Goal: Communication & Community: Answer question/provide support

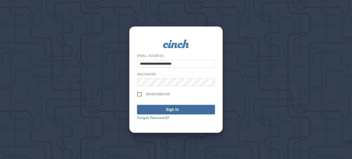
click at [168, 110] on div "Sign In" at bounding box center [172, 109] width 13 height 6
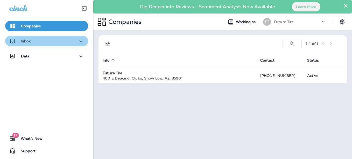
click at [78, 39] on icon "button" at bounding box center [81, 41] width 6 height 6
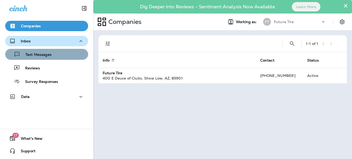
click at [49, 54] on p "Text Messages" at bounding box center [35, 54] width 31 height 5
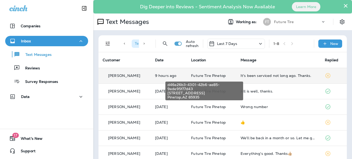
click at [205, 75] on span "Future Tire Pinetop" at bounding box center [208, 75] width 35 height 5
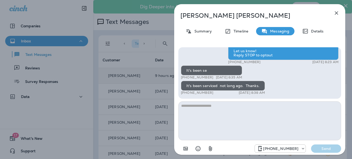
click at [201, 106] on textarea at bounding box center [259, 120] width 163 height 39
type textarea "**********"
click at [322, 147] on p "Send" at bounding box center [326, 148] width 22 height 5
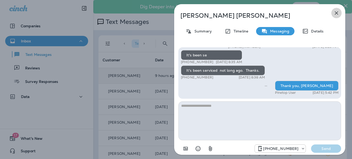
click at [336, 12] on icon "button" at bounding box center [336, 12] width 3 height 3
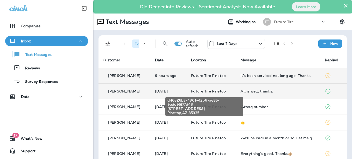
click at [196, 91] on span "Future Tire Pinetop" at bounding box center [208, 91] width 35 height 5
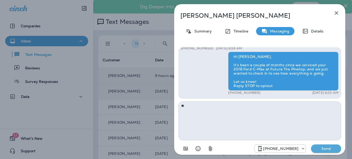
type textarea "*"
click at [337, 13] on icon "button" at bounding box center [336, 12] width 3 height 3
